Goal: Find specific page/section: Find specific page/section

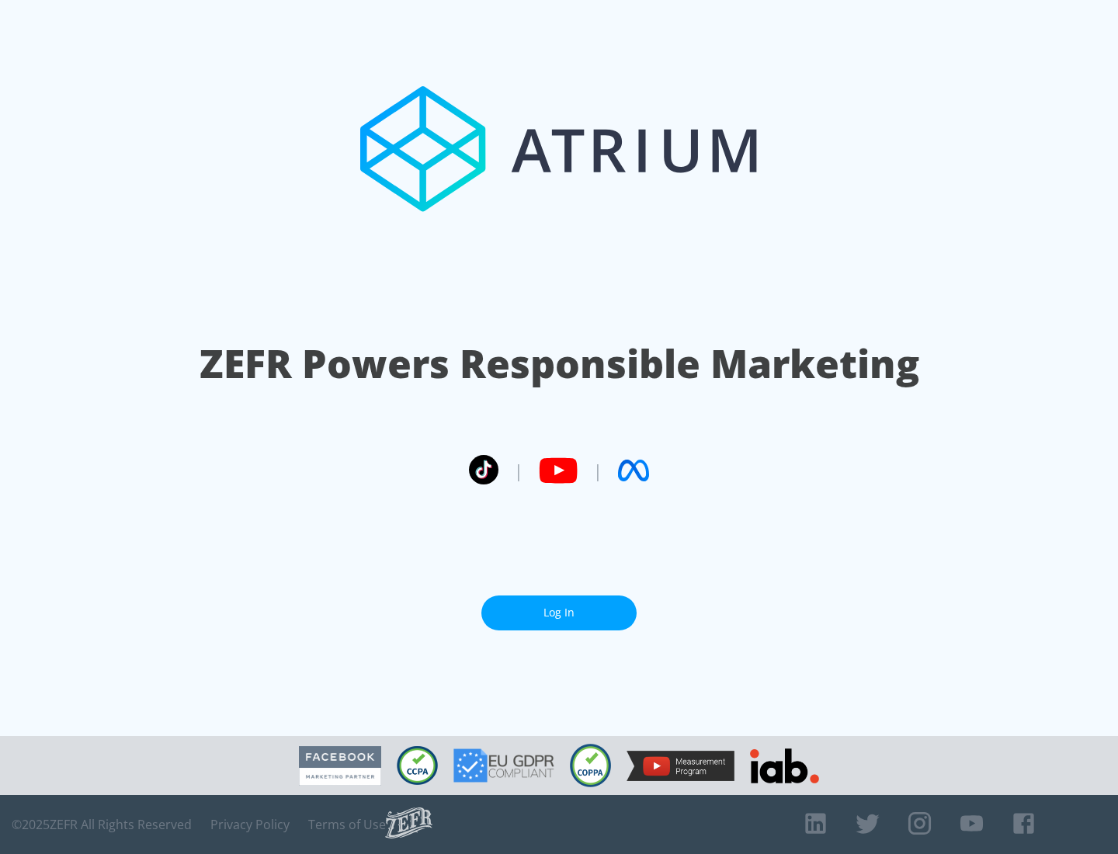
click at [559, 613] on link "Log In" at bounding box center [559, 613] width 155 height 35
